Goal: Transaction & Acquisition: Subscribe to service/newsletter

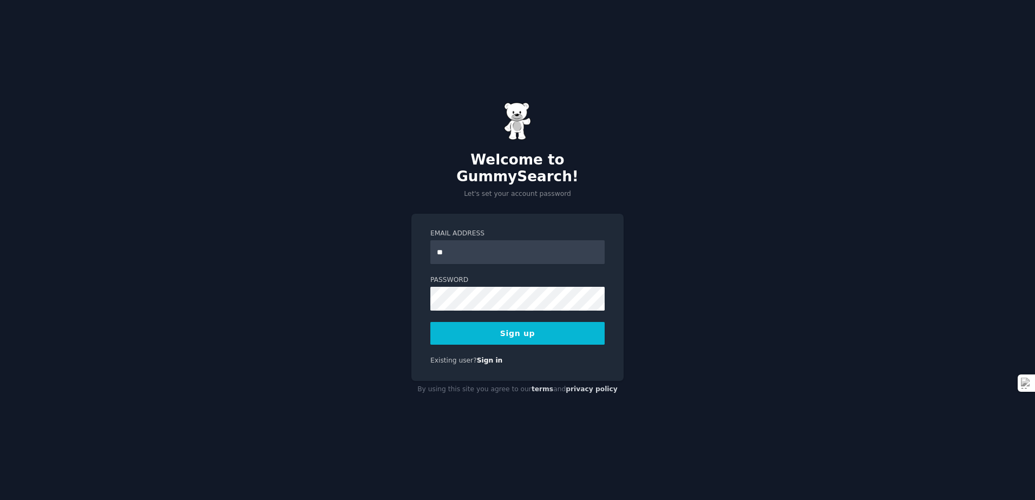
type input "**********"
click at [528, 327] on button "Sign up" at bounding box center [517, 333] width 174 height 23
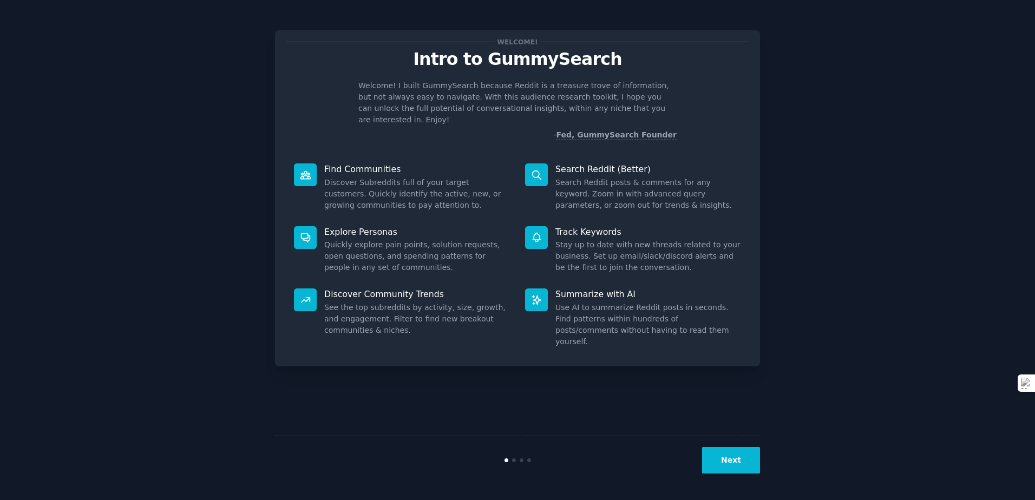
click at [304, 232] on icon at bounding box center [305, 237] width 11 height 11
click at [754, 462] on button "Next" at bounding box center [731, 460] width 58 height 27
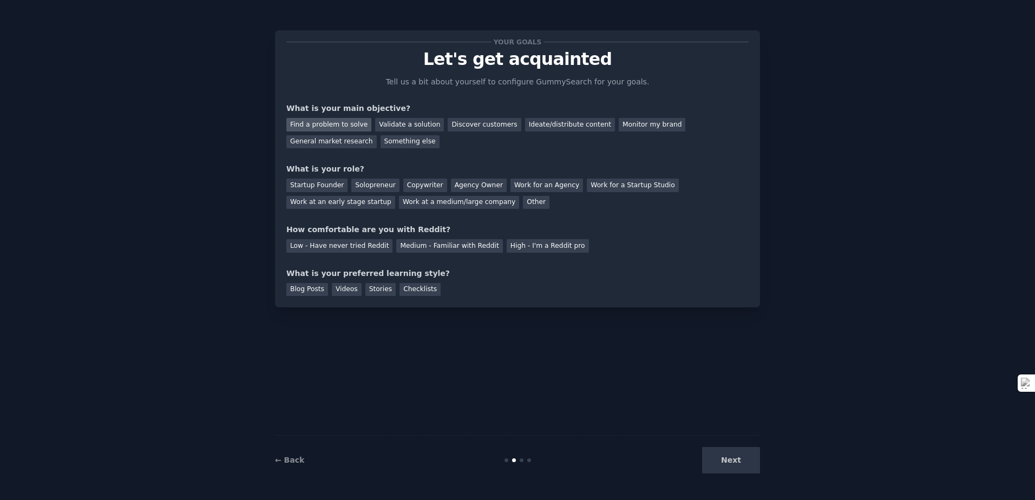
click at [350, 124] on div "Find a problem to solve" at bounding box center [328, 125] width 85 height 14
click at [310, 189] on div "Startup Founder" at bounding box center [316, 186] width 61 height 14
click at [448, 245] on div "Medium - Familiar with Reddit" at bounding box center [449, 246] width 106 height 14
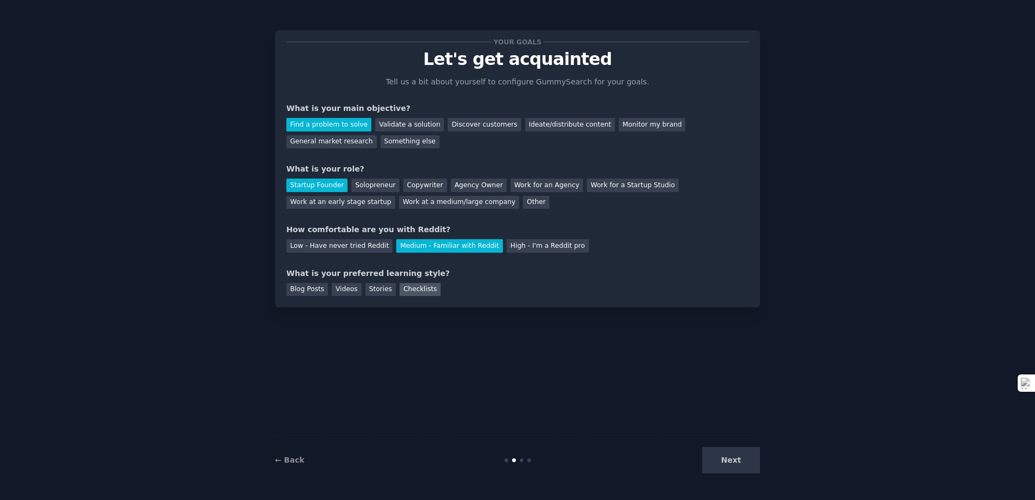
click at [421, 291] on div "Checklists" at bounding box center [419, 290] width 41 height 14
click at [727, 451] on button "Next" at bounding box center [731, 460] width 58 height 27
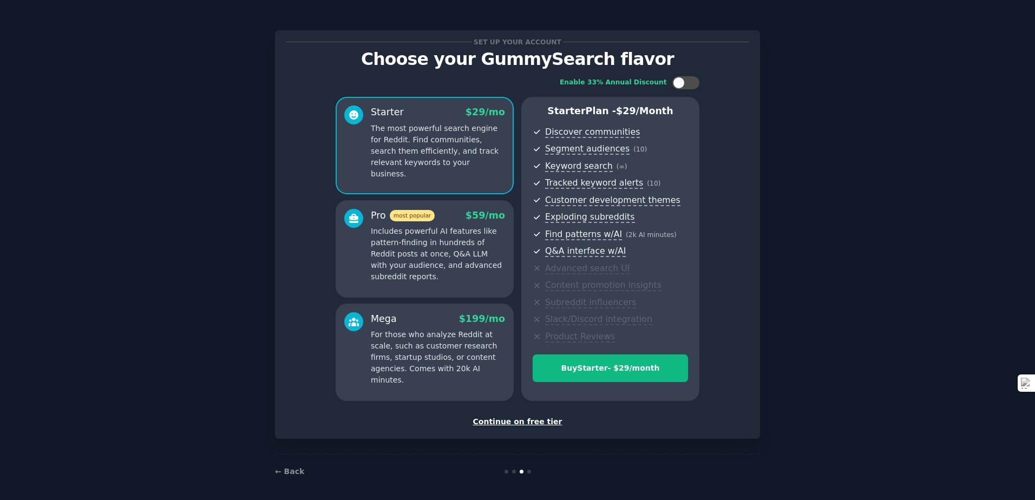
click at [504, 419] on div "Continue on free tier" at bounding box center [517, 421] width 462 height 11
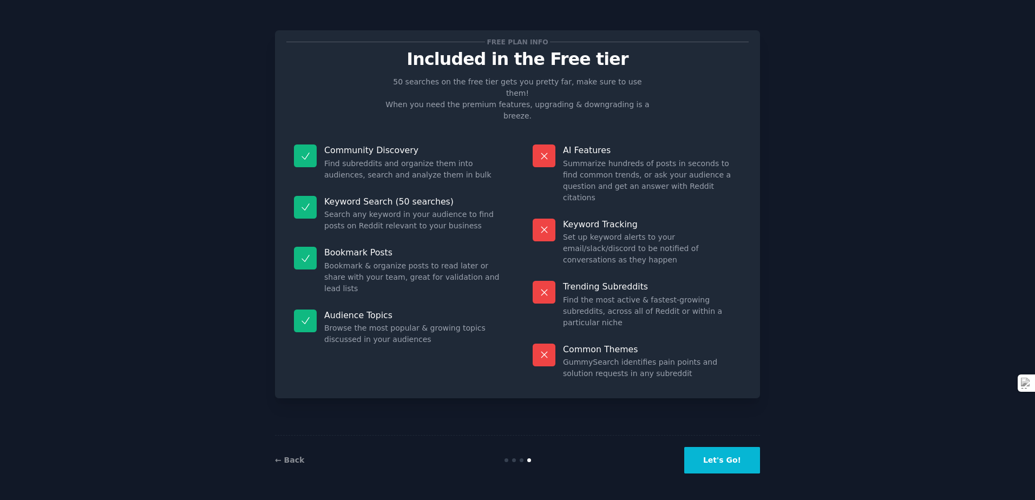
click at [716, 471] on button "Let's Go!" at bounding box center [722, 460] width 76 height 27
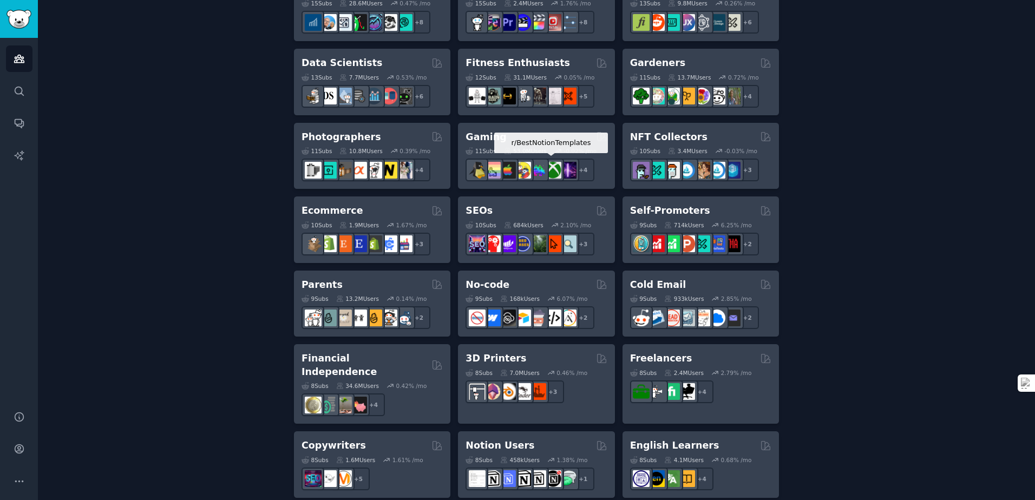
scroll to position [361, 0]
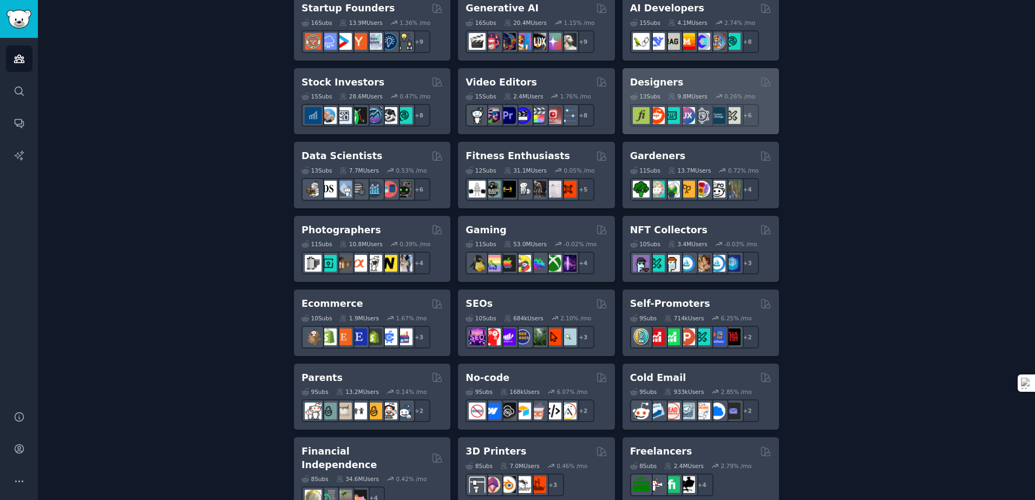
click at [657, 86] on h2 "Designers" at bounding box center [657, 83] width 54 height 14
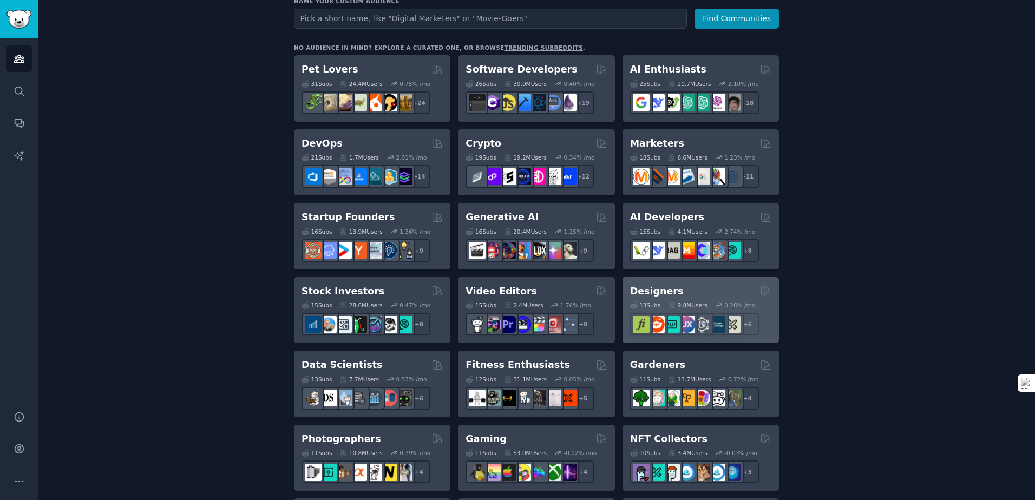
scroll to position [183, 0]
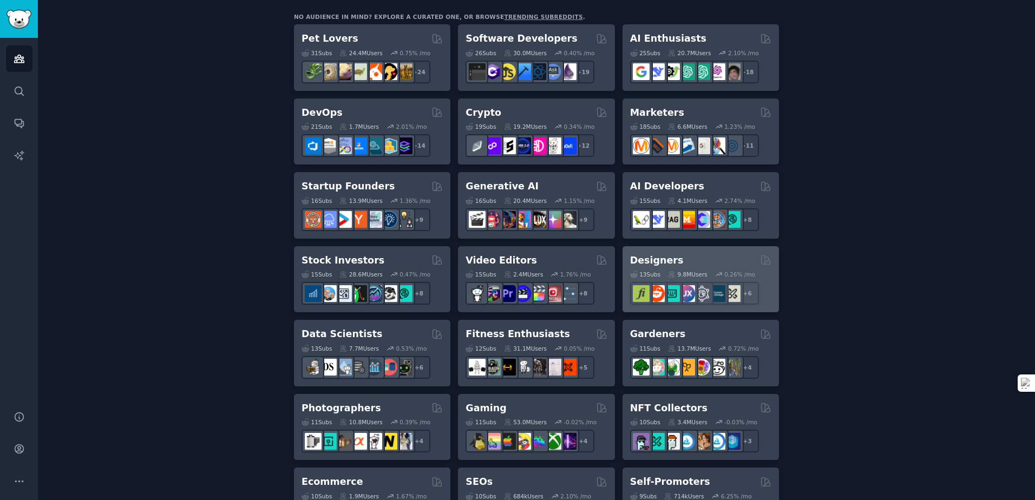
click at [701, 267] on div "13 Sub s 9.8M Users 0.26 % /mo r/userexperience + 6" at bounding box center [700, 286] width 141 height 38
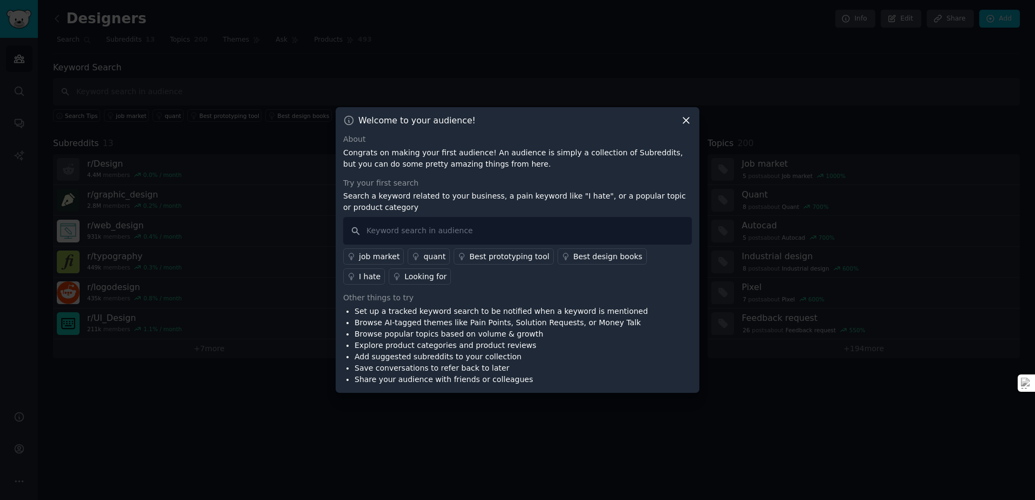
click at [381, 271] on div "I hate" at bounding box center [370, 276] width 22 height 11
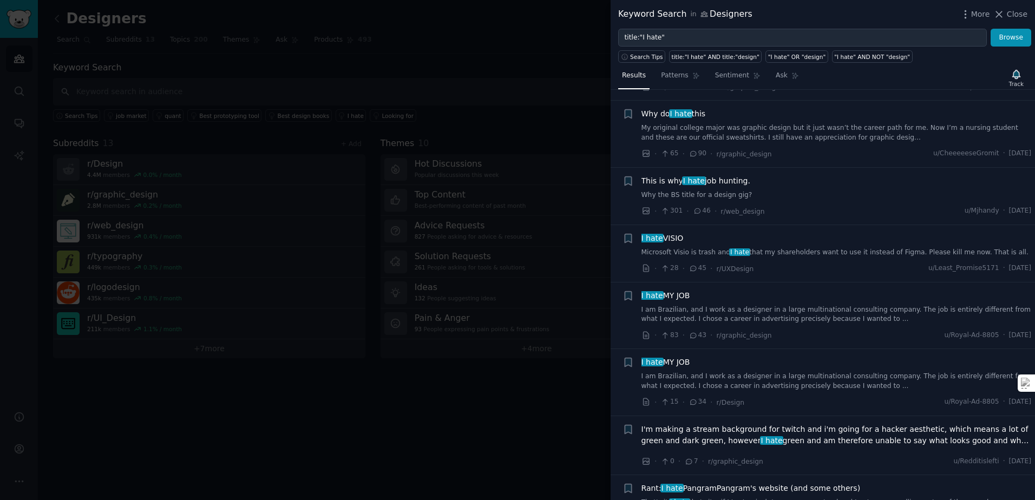
scroll to position [1392, 0]
click at [1003, 17] on icon at bounding box center [998, 14] width 11 height 11
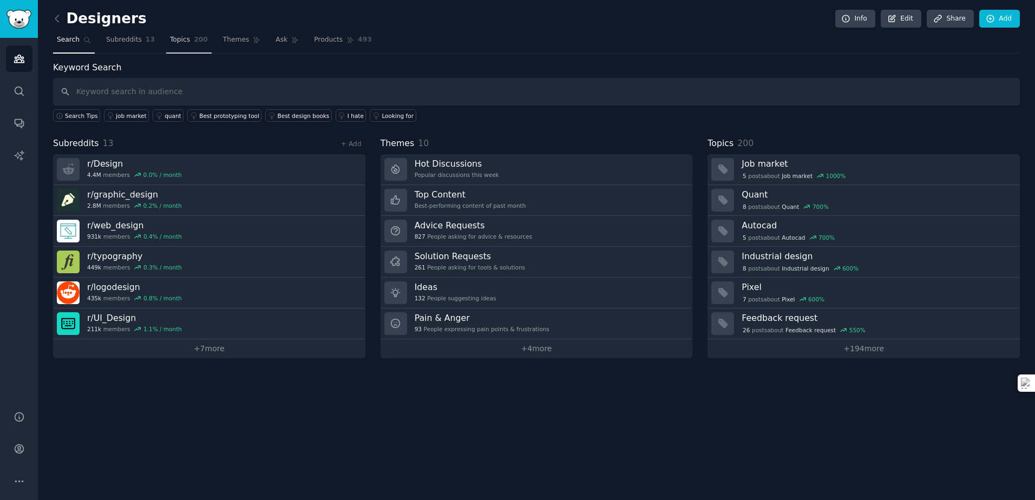
click at [183, 40] on link "Topics 200" at bounding box center [188, 42] width 45 height 22
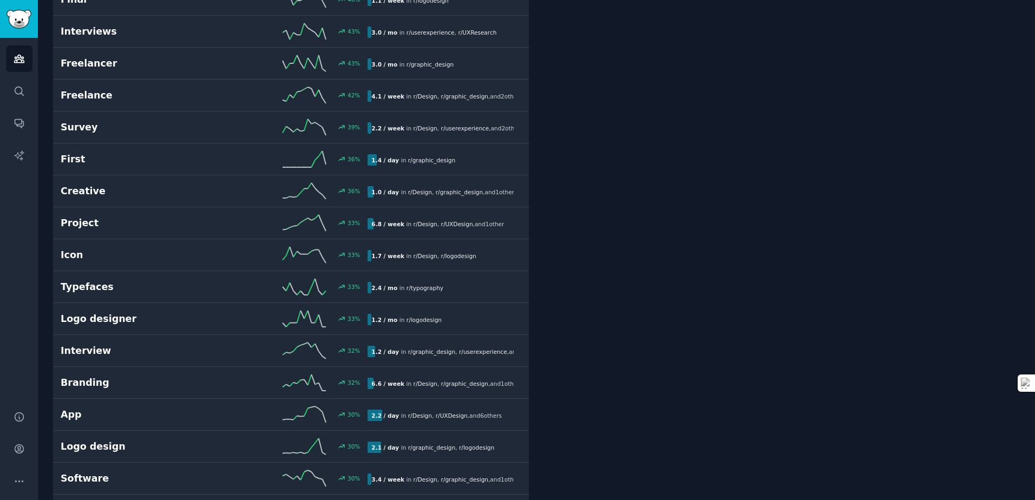
scroll to position [1879, 0]
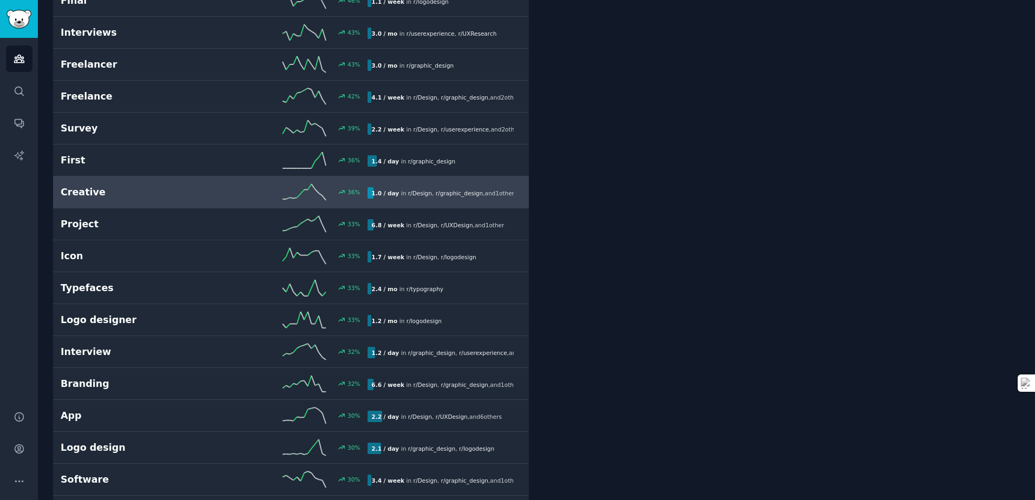
click at [305, 193] on icon at bounding box center [304, 192] width 43 height 16
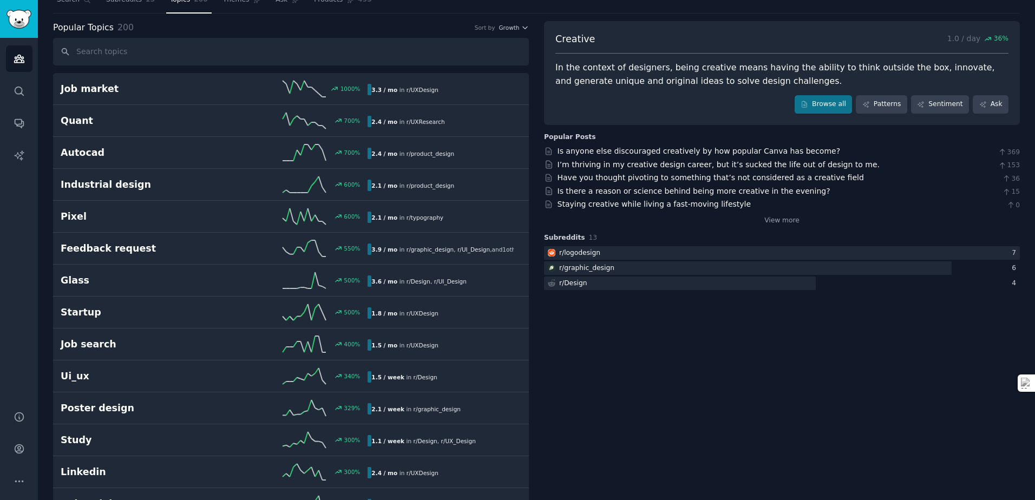
scroll to position [39, 0]
click at [877, 96] on link "Patterns" at bounding box center [881, 105] width 51 height 18
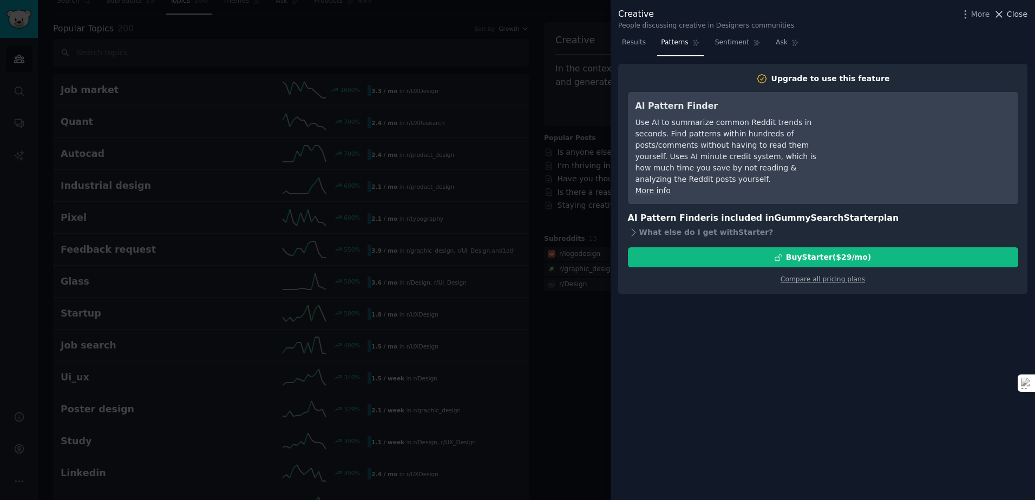
click at [1005, 13] on icon at bounding box center [998, 14] width 11 height 11
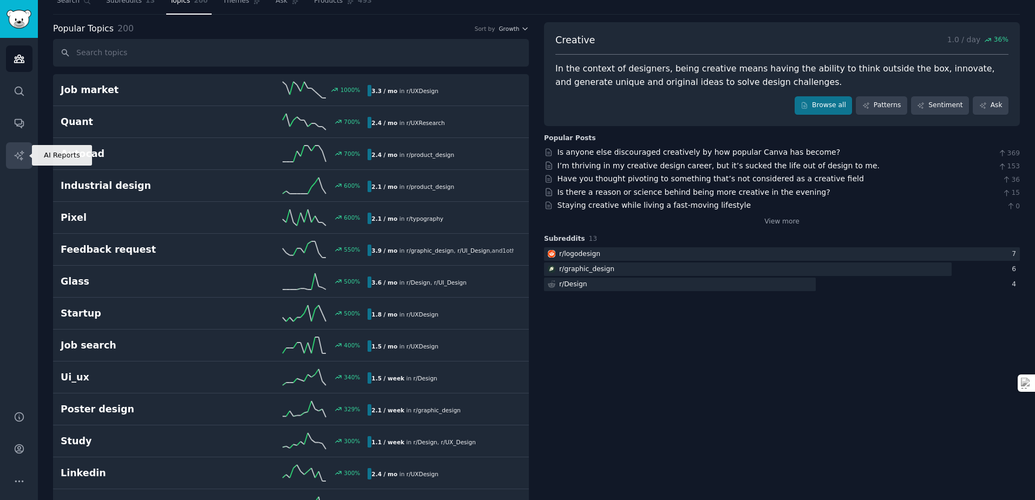
click at [21, 156] on icon "Sidebar" at bounding box center [19, 155] width 11 height 11
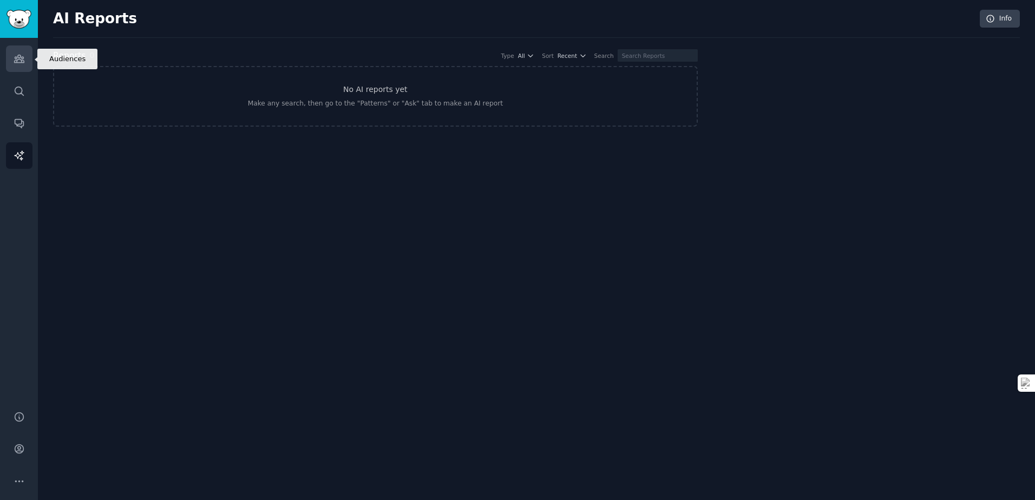
click at [20, 61] on icon "Sidebar" at bounding box center [19, 58] width 11 height 11
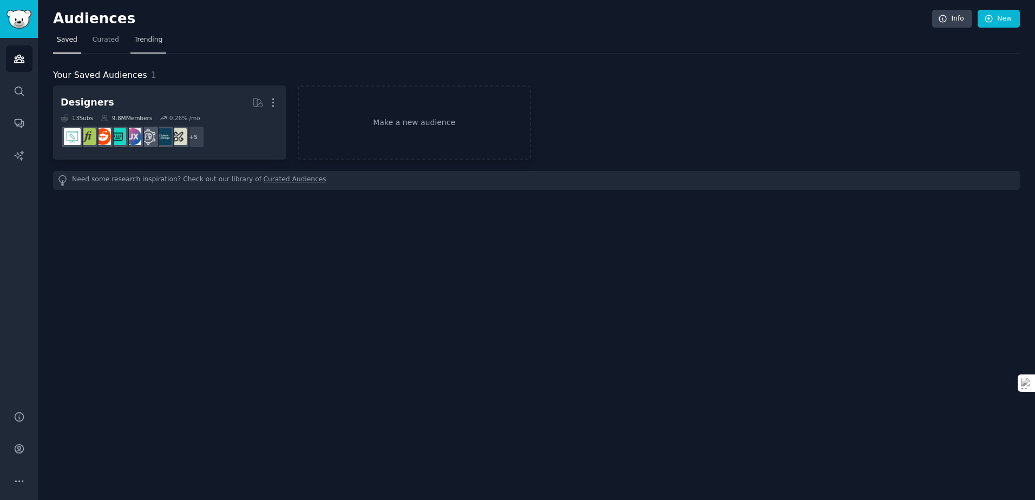
click at [147, 38] on span "Trending" at bounding box center [148, 40] width 28 height 10
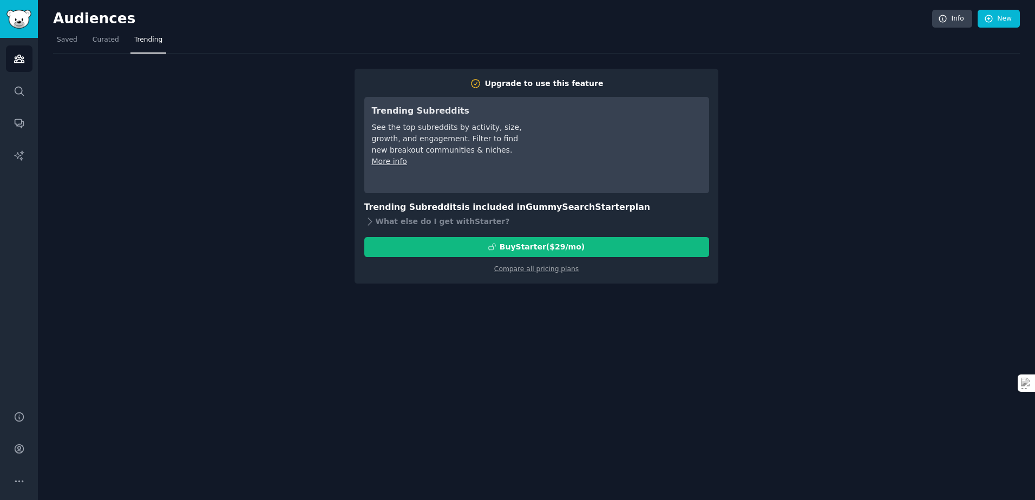
click at [204, 74] on div "Upgrade to use this feature Trending Subreddits See the top subreddits by activ…" at bounding box center [536, 169] width 967 height 230
click at [104, 38] on span "Curated" at bounding box center [106, 40] width 27 height 10
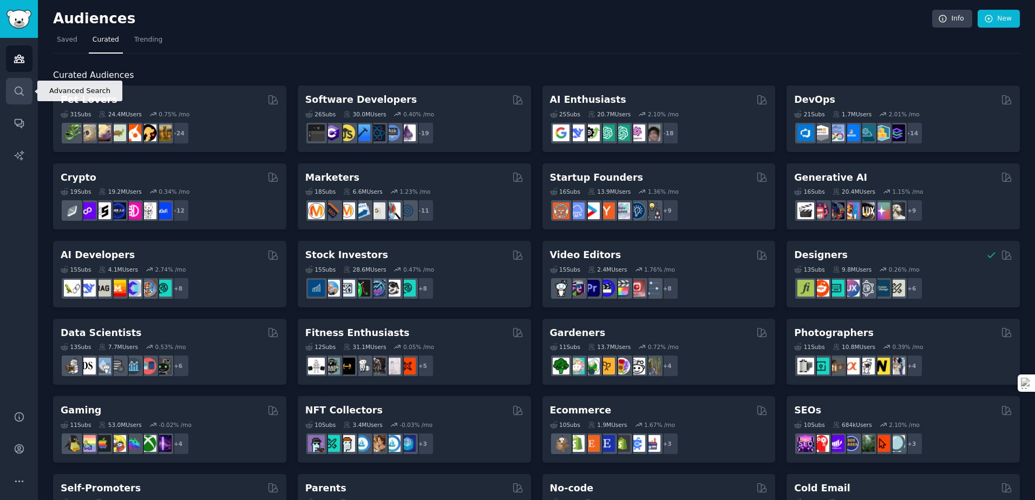
click at [23, 100] on link "Search" at bounding box center [19, 91] width 27 height 27
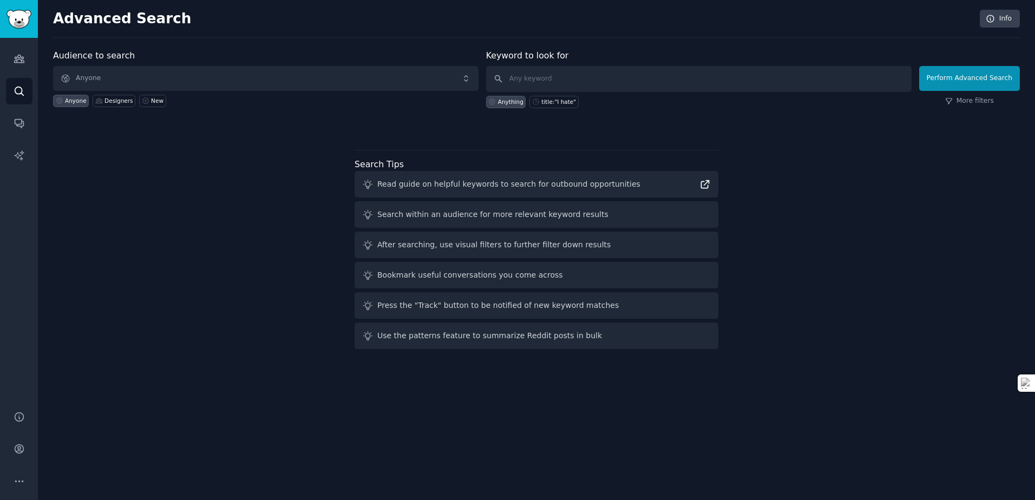
click at [703, 186] on icon at bounding box center [704, 184] width 11 height 11
